Goal: Task Accomplishment & Management: Manage account settings

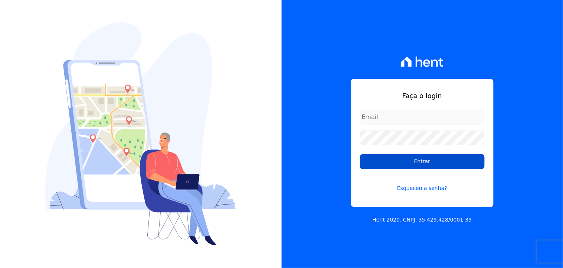
type input "[EMAIL_ADDRESS][DOMAIN_NAME]"
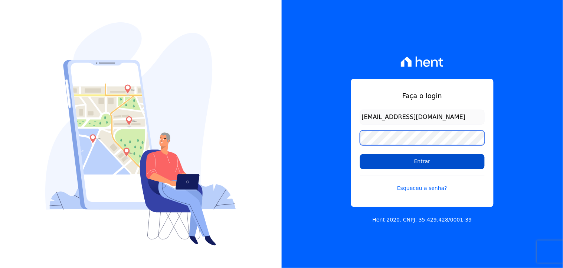
click at [338, 142] on div "Faça o login [EMAIL_ADDRESS][DOMAIN_NAME] Entrar Esqueceu a senha? Hent 2020. C…" at bounding box center [423, 134] width 282 height 268
click at [399, 166] on input "Entrar" at bounding box center [422, 161] width 125 height 15
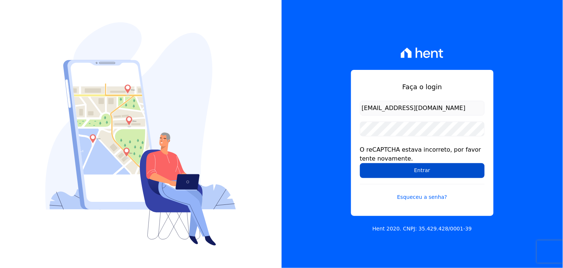
click at [413, 172] on input "Entrar" at bounding box center [422, 170] width 125 height 15
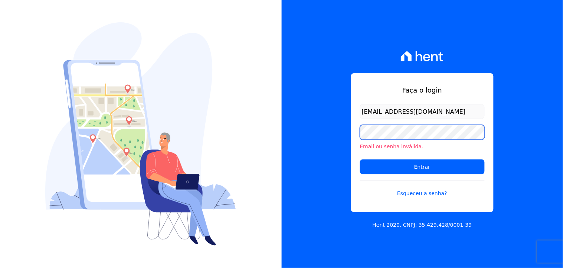
click at [353, 134] on div "Faça o login thayna@graalengenharia.com.br Email ou senha inválida. Entrar Esqu…" at bounding box center [422, 142] width 143 height 139
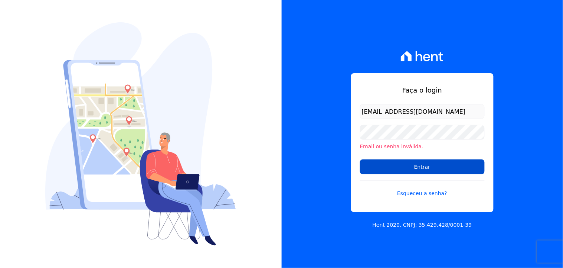
click at [450, 170] on input "Entrar" at bounding box center [422, 166] width 125 height 15
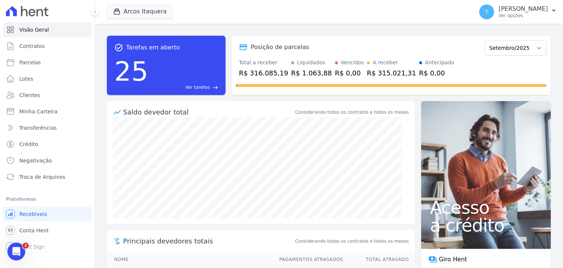
drag, startPoint x: 474, startPoint y: 72, endPoint x: 174, endPoint y: 28, distance: 302.8
click at [474, 72] on div "Total a receber R$ 316.085,19 Liquidados R$ 1.063,88 Vencidos R$ 0,00 A receber…" at bounding box center [391, 68] width 311 height 19
click at [121, 13] on div "button" at bounding box center [118, 11] width 10 height 7
click at [132, 12] on button "Arcos Itaquera" at bounding box center [140, 11] width 66 height 14
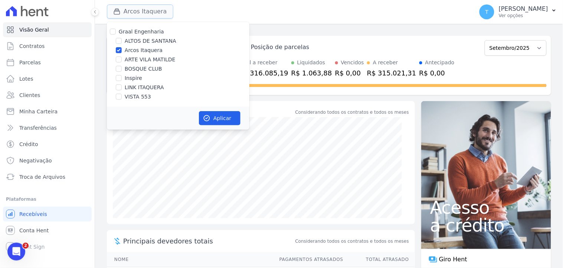
click at [150, 11] on button "Arcos Itaquera" at bounding box center [140, 11] width 66 height 14
drag, startPoint x: 134, startPoint y: 50, endPoint x: 140, endPoint y: 59, distance: 10.5
click at [134, 50] on label "Arcos Itaquera" at bounding box center [144, 50] width 38 height 8
click at [122, 50] on input "Arcos Itaquera" at bounding box center [119, 50] width 6 height 6
checkbox input "false"
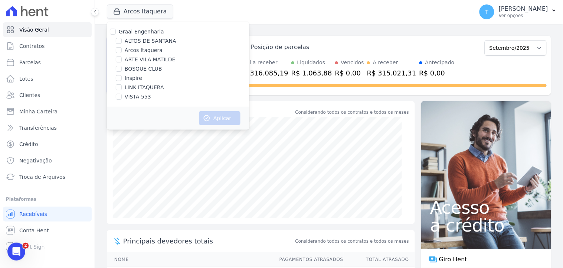
click at [141, 59] on label "ARTE VILA MATILDE" at bounding box center [150, 60] width 51 height 8
click at [122, 59] on input "ARTE VILA MATILDE" at bounding box center [119, 59] width 6 height 6
checkbox input "true"
click at [217, 115] on button "Aplicar" at bounding box center [220, 118] width 42 height 14
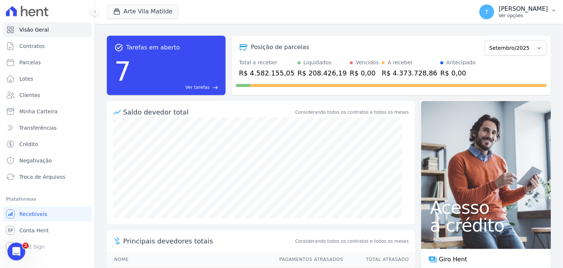
drag, startPoint x: 551, startPoint y: 27, endPoint x: 558, endPoint y: 3, distance: 25.4
click at [551, 27] on div "task_alt Tarefas em aberto 7 Ver tarefas east Posição de parcelas Abril/2020 Ma…" at bounding box center [329, 146] width 468 height 244
click at [33, 117] on link "Minha Carteira" at bounding box center [47, 111] width 89 height 15
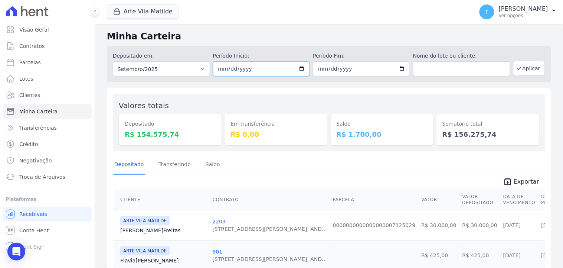
click at [303, 71] on input "2025-09-01" at bounding box center [261, 68] width 97 height 15
click at [300, 69] on input "2025-09-01" at bounding box center [261, 68] width 97 height 15
type input "2025-09-03"
drag, startPoint x: 396, startPoint y: 69, endPoint x: 386, endPoint y: 117, distance: 48.5
click at [396, 69] on input "2025-09-30" at bounding box center [361, 68] width 97 height 15
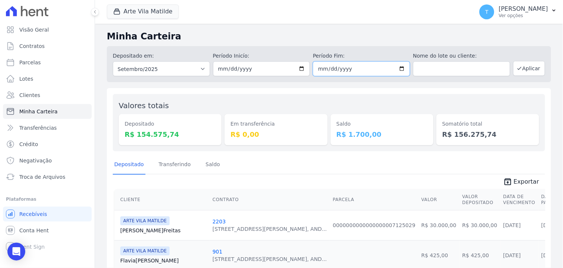
type input "2025-09-03"
click at [521, 69] on button "Aplicar" at bounding box center [529, 68] width 32 height 15
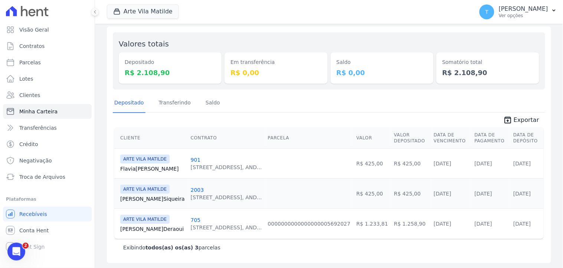
scroll to position [62, 0]
drag, startPoint x: 463, startPoint y: 121, endPoint x: 452, endPoint y: 107, distance: 18.6
click at [463, 121] on span "unarchive Exportar" at bounding box center [329, 118] width 433 height 13
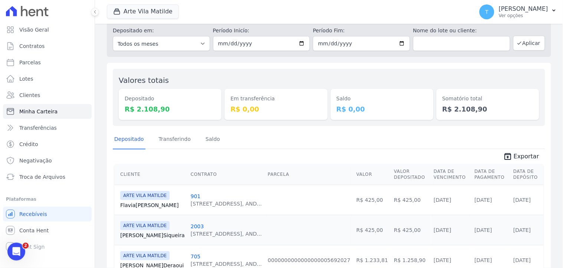
scroll to position [0, 0]
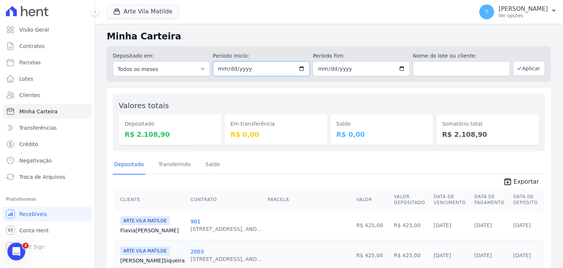
click at [301, 68] on input "2025-09-03" at bounding box center [261, 68] width 97 height 15
type input "[DATE]"
click at [397, 66] on input "2025-09-03" at bounding box center [361, 68] width 97 height 15
type input "[DATE]"
click at [525, 68] on button "Aplicar" at bounding box center [529, 68] width 32 height 15
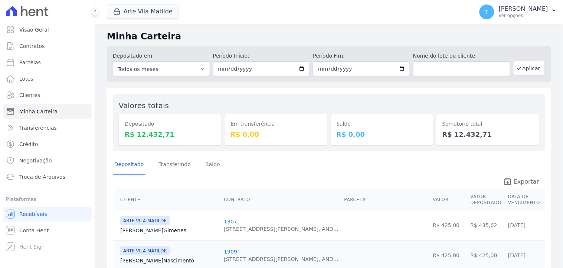
click at [514, 180] on span "Exportar" at bounding box center [527, 181] width 26 height 9
